Goal: Information Seeking & Learning: Learn about a topic

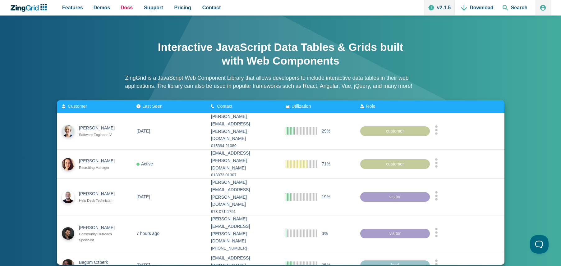
click at [126, 9] on span "Docs" at bounding box center [127, 7] width 12 height 8
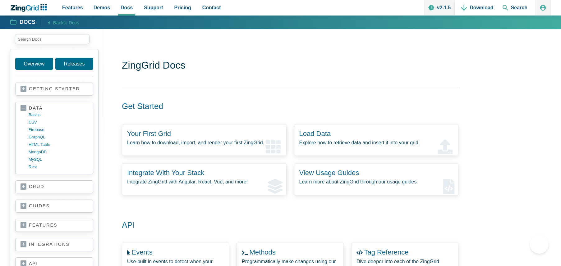
click at [71, 62] on link "Releases" at bounding box center [74, 64] width 38 height 12
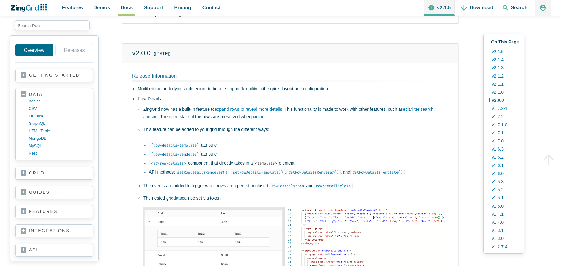
scroll to position [727, 0]
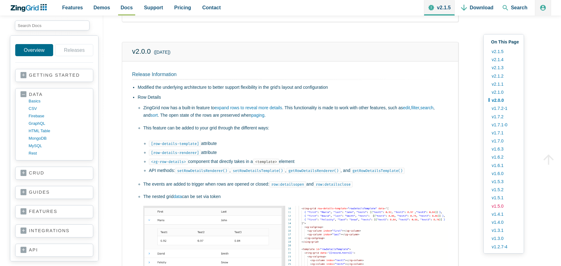
click at [498, 207] on link "v1.5.0" at bounding box center [504, 206] width 30 height 8
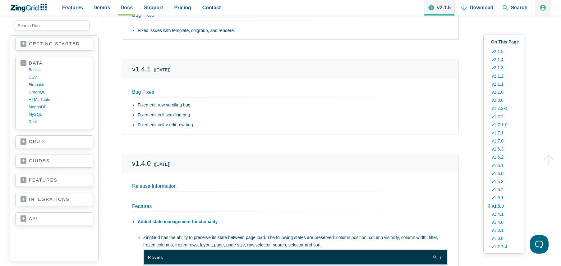
scroll to position [35, 0]
click at [52, 219] on section "api intro user content model generated content model content model visualizatio…" at bounding box center [54, 215] width 78 height 13
click at [28, 216] on link "api" at bounding box center [54, 216] width 67 height 6
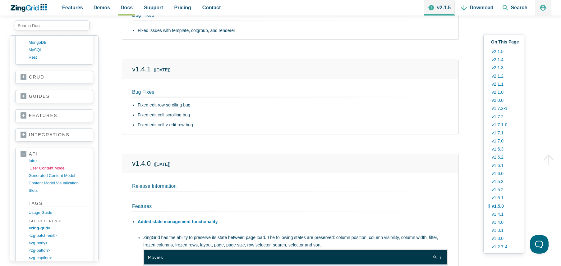
scroll to position [163, 0]
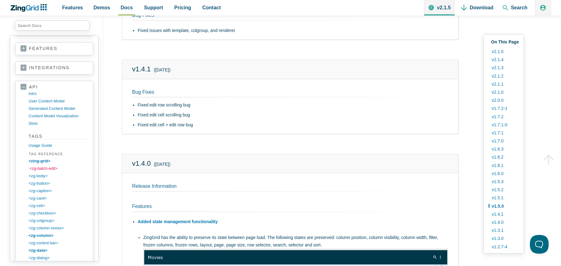
click at [44, 166] on link "<zg-batch-edit>" at bounding box center [59, 168] width 59 height 7
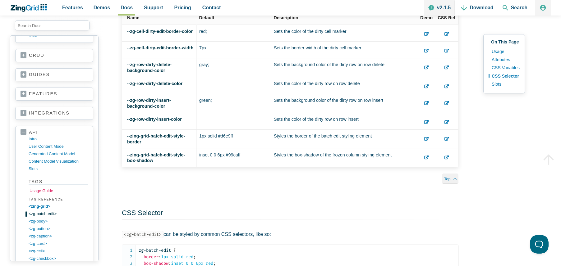
scroll to position [122, 0]
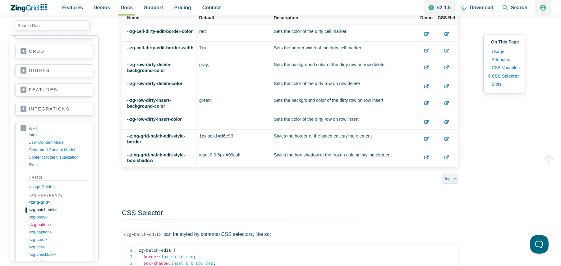
click at [47, 228] on link "<zg-button>" at bounding box center [59, 224] width 59 height 7
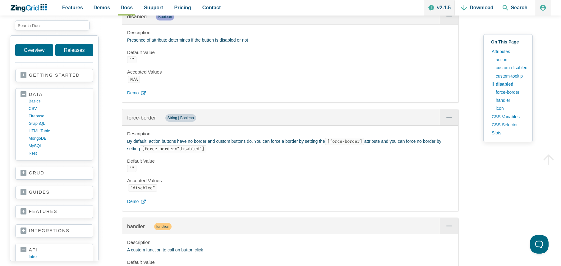
scroll to position [1100, 0]
